Goal: Navigation & Orientation: Find specific page/section

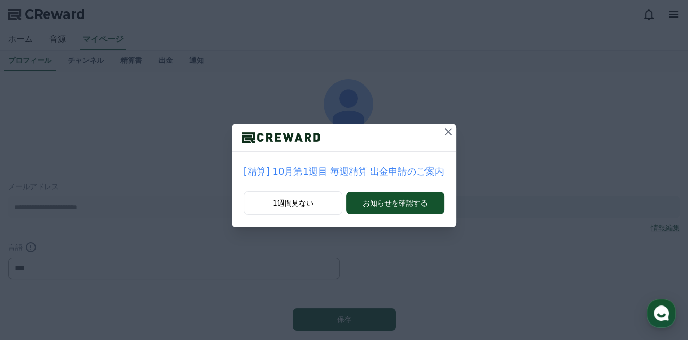
click at [447, 130] on icon at bounding box center [448, 132] width 12 height 12
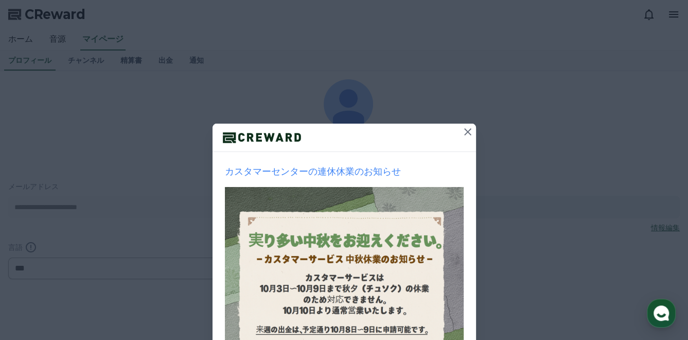
click at [447, 130] on div at bounding box center [345, 138] width 264 height 28
click at [464, 130] on icon at bounding box center [467, 131] width 7 height 7
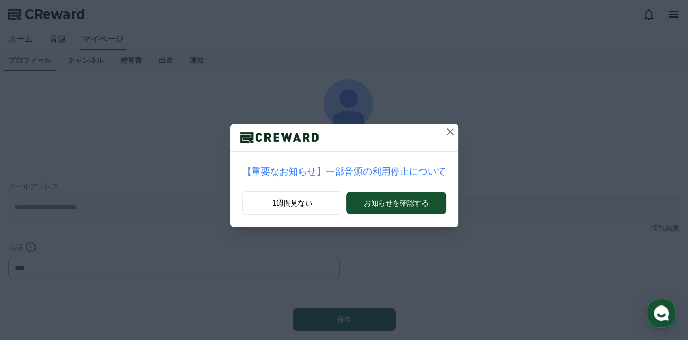
click at [444, 132] on icon at bounding box center [450, 132] width 12 height 12
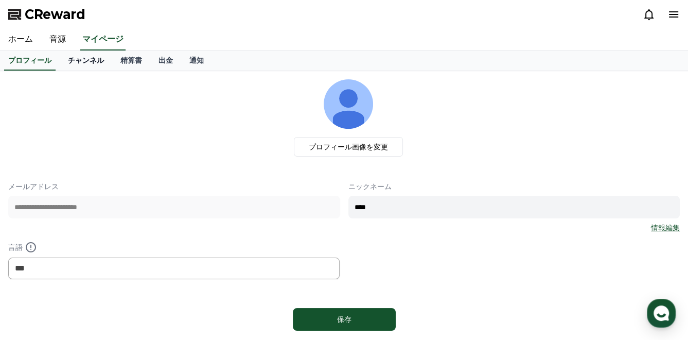
click at [70, 70] on link "チャンネル" at bounding box center [86, 61] width 53 height 20
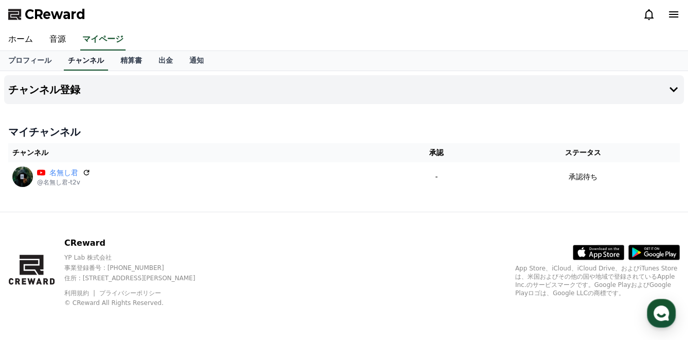
click at [70, 70] on link "チャンネル" at bounding box center [86, 61] width 44 height 20
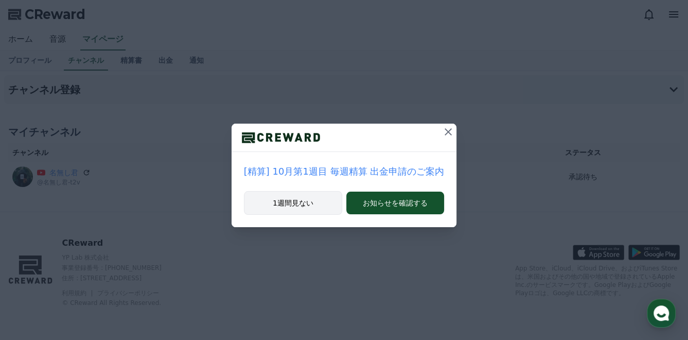
click at [302, 202] on button "1週間見ない" at bounding box center [293, 203] width 98 height 24
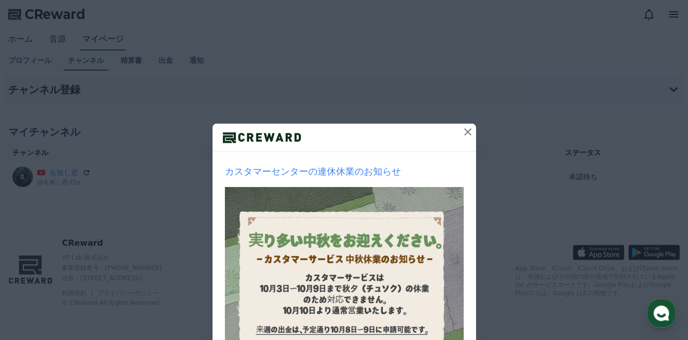
click at [470, 129] on button at bounding box center [468, 132] width 16 height 16
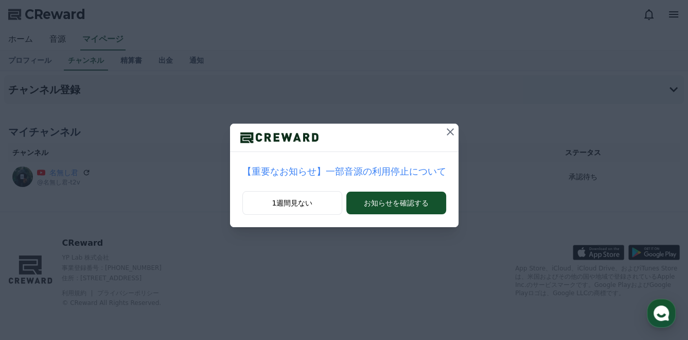
click at [444, 135] on icon at bounding box center [450, 132] width 12 height 12
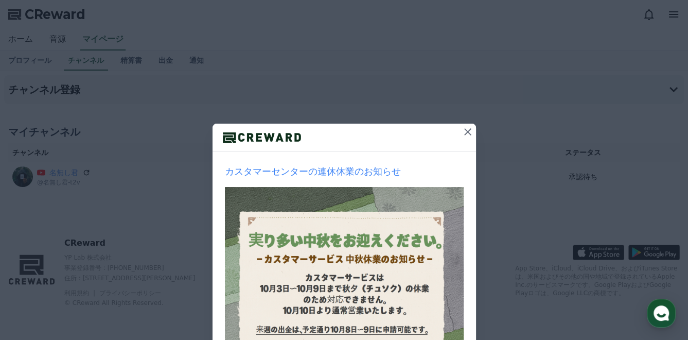
click at [427, 129] on div at bounding box center [345, 138] width 264 height 28
click at [462, 131] on icon at bounding box center [468, 132] width 12 height 12
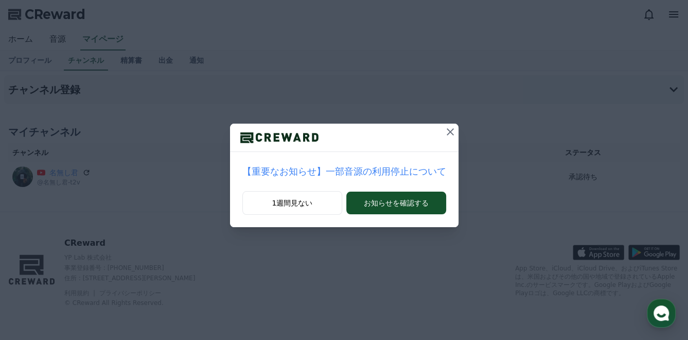
click at [444, 129] on icon at bounding box center [450, 132] width 12 height 12
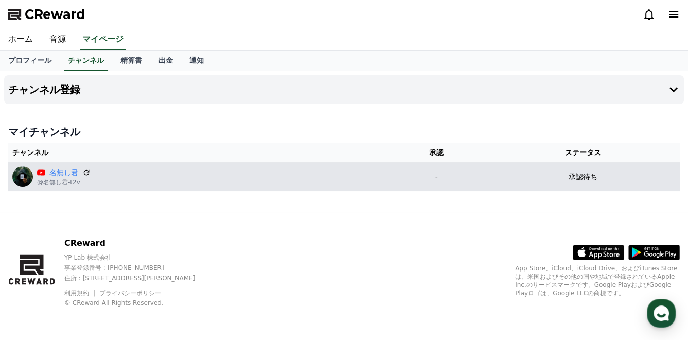
click at [484, 185] on td "-" at bounding box center [436, 176] width 99 height 29
drag, startPoint x: 481, startPoint y: 181, endPoint x: 262, endPoint y: 165, distance: 219.4
click at [474, 179] on p "-" at bounding box center [436, 176] width 91 height 11
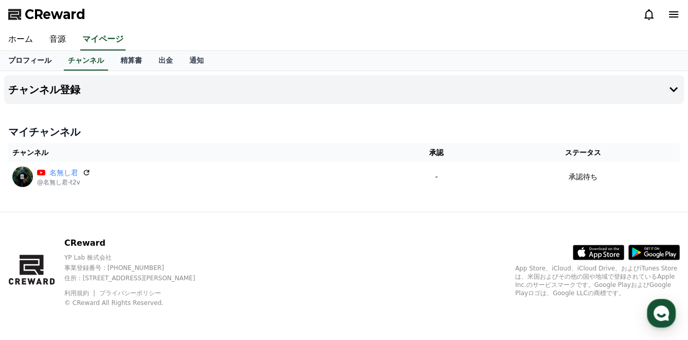
click at [35, 59] on link "プロフィール" at bounding box center [30, 61] width 60 height 20
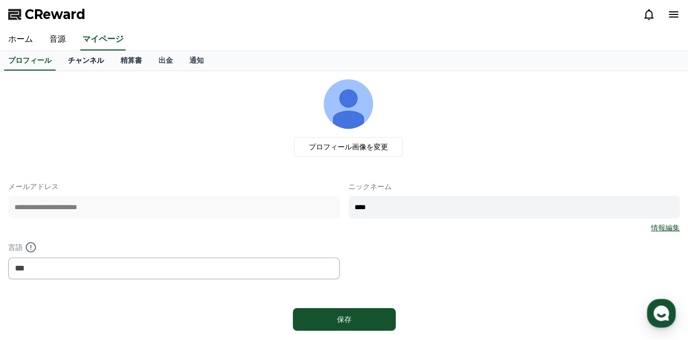
click at [68, 62] on link "チャンネル" at bounding box center [86, 61] width 53 height 20
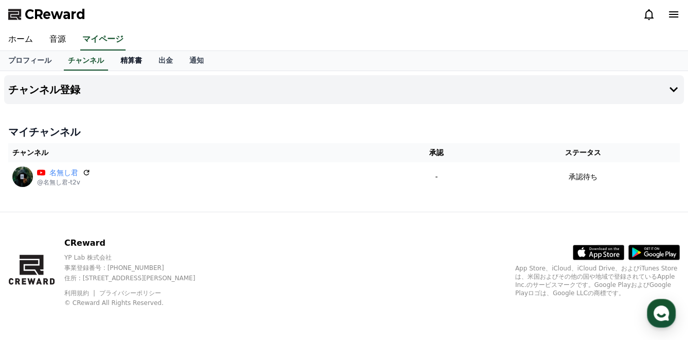
click at [122, 58] on link "精算書" at bounding box center [131, 61] width 38 height 20
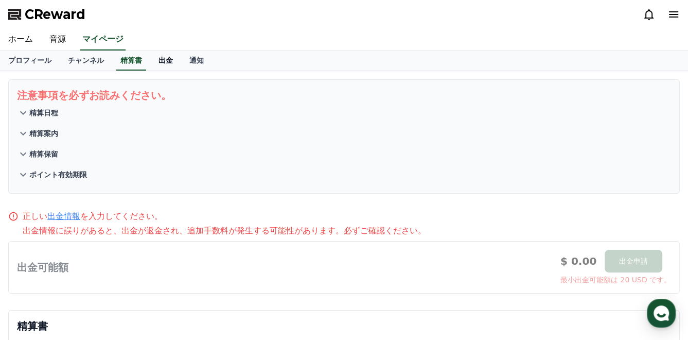
click at [150, 56] on link "出金" at bounding box center [165, 61] width 31 height 20
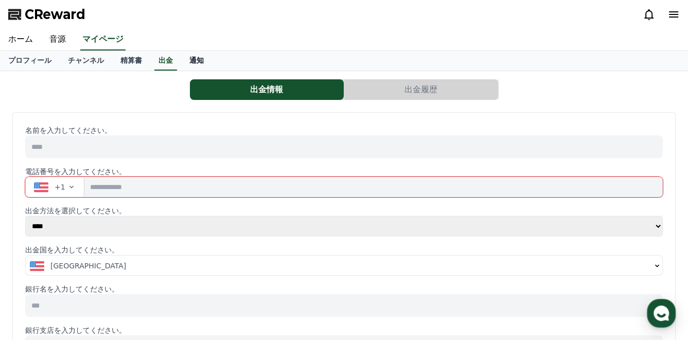
click at [181, 59] on link "通知" at bounding box center [196, 61] width 31 height 20
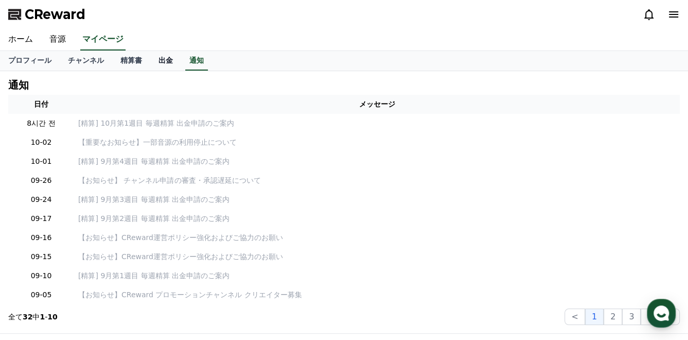
click at [150, 64] on link "出金" at bounding box center [165, 61] width 31 height 20
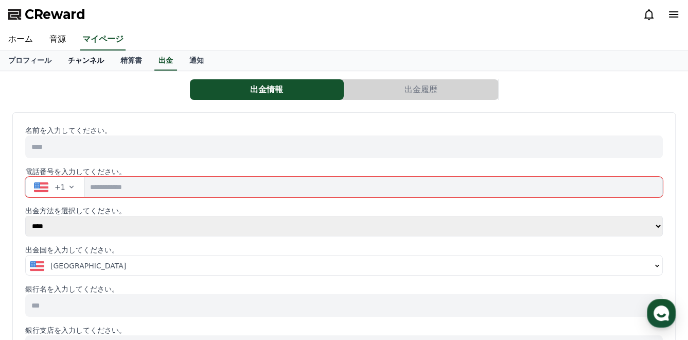
click at [85, 64] on link "チャンネル" at bounding box center [86, 61] width 53 height 20
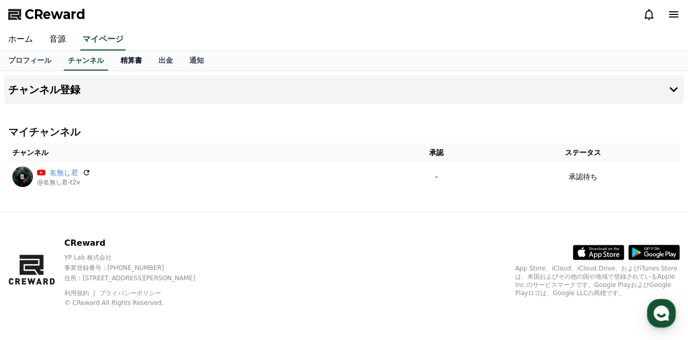
click at [113, 60] on link "精算書" at bounding box center [131, 61] width 38 height 20
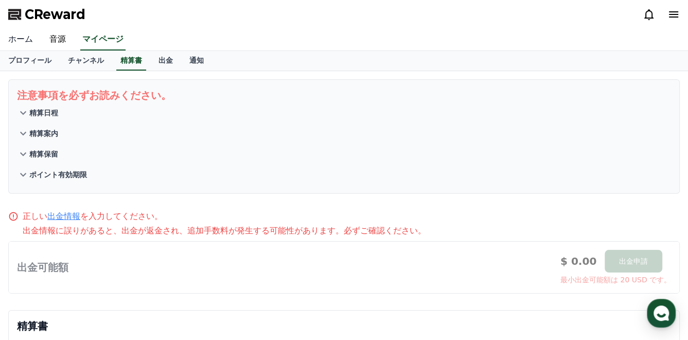
click at [31, 39] on link "ホーム" at bounding box center [20, 40] width 41 height 22
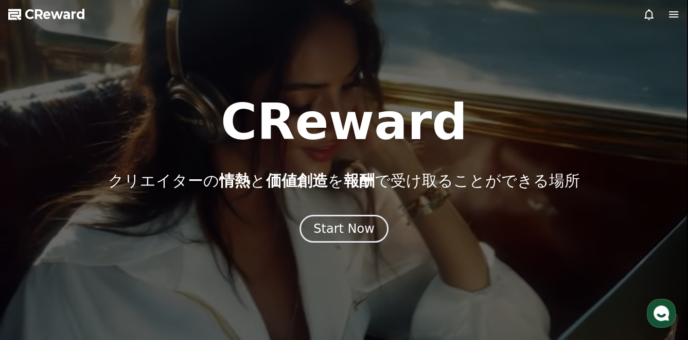
click at [667, 20] on div at bounding box center [661, 14] width 37 height 12
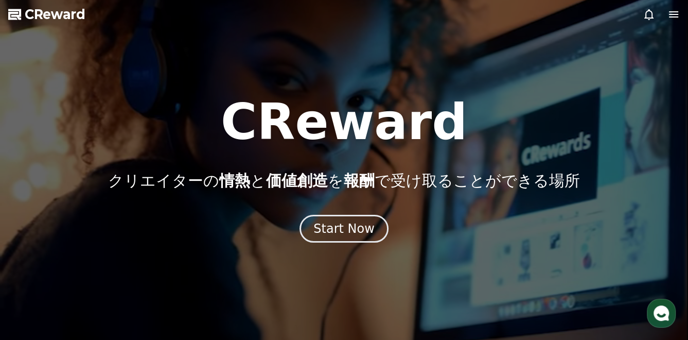
click at [670, 18] on icon at bounding box center [674, 14] width 12 height 12
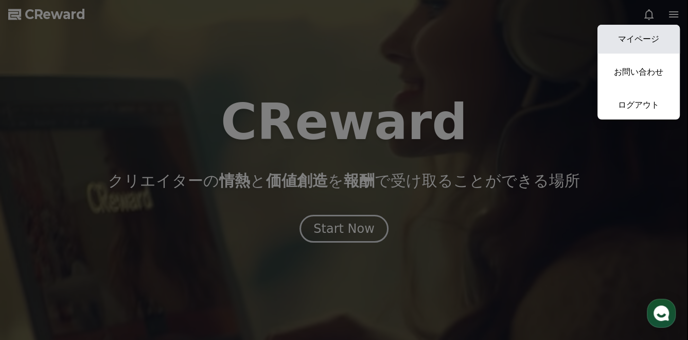
click at [661, 36] on link "マイページ" at bounding box center [639, 39] width 82 height 29
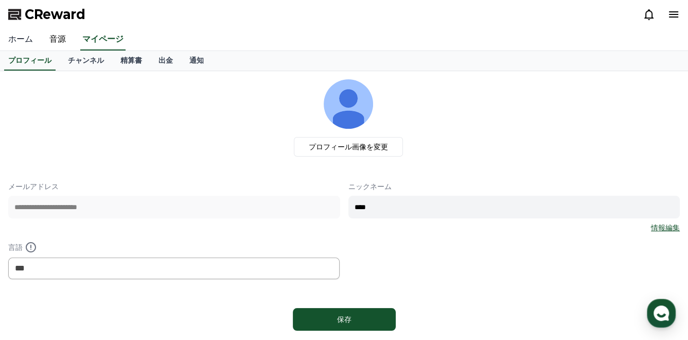
click at [27, 40] on link "ホーム" at bounding box center [20, 40] width 41 height 22
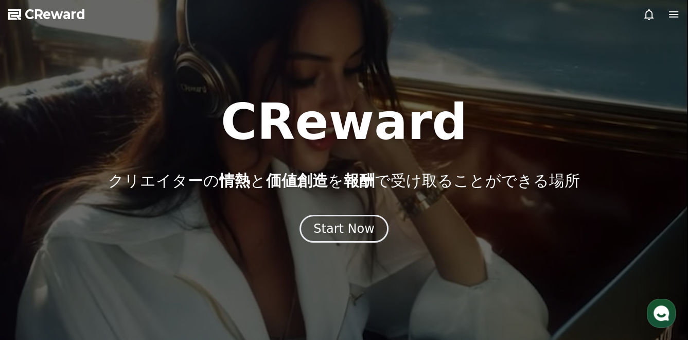
click at [674, 13] on icon at bounding box center [674, 14] width 12 height 12
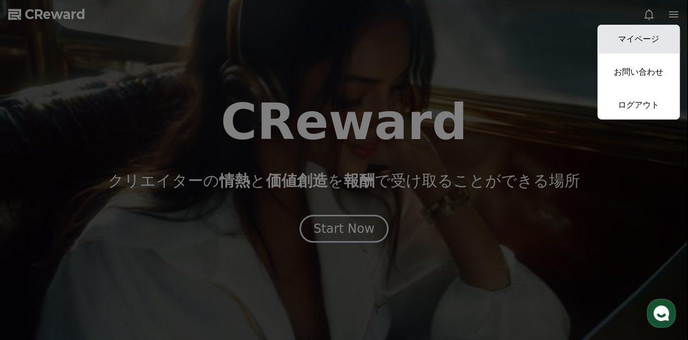
click at [663, 31] on link "マイページ" at bounding box center [639, 39] width 82 height 29
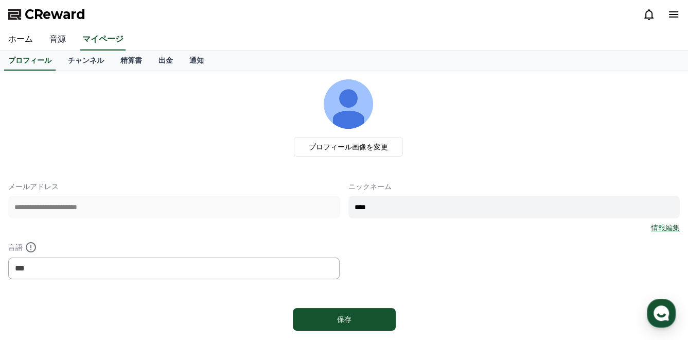
click at [58, 45] on link "音源" at bounding box center [57, 40] width 33 height 22
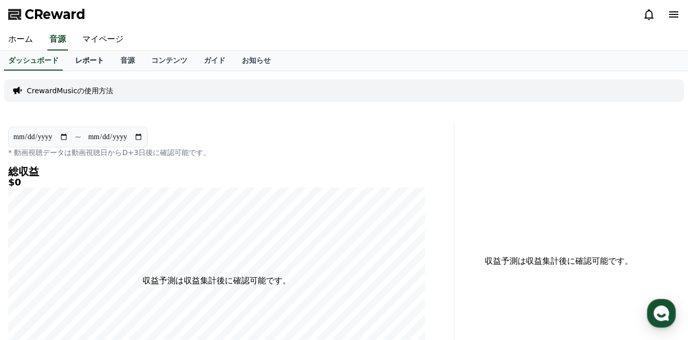
click at [67, 58] on link "レポート" at bounding box center [89, 61] width 45 height 20
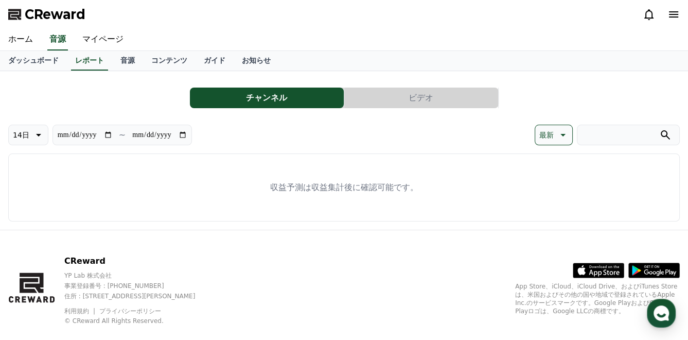
click at [432, 99] on button "ビデオ" at bounding box center [421, 98] width 154 height 21
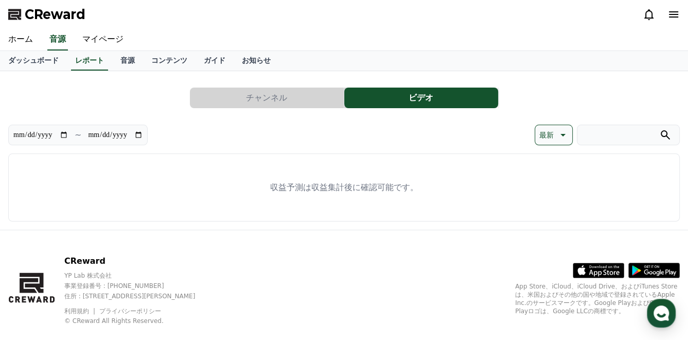
click at [305, 95] on button "チャンネル" at bounding box center [267, 98] width 154 height 21
